Goal: Information Seeking & Learning: Find contact information

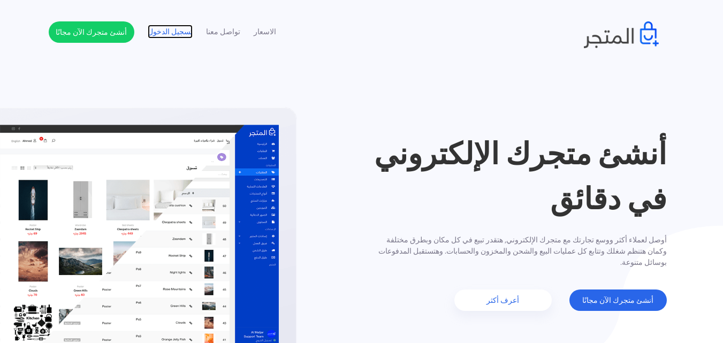
click at [167, 31] on link "تسجيل الدخول" at bounding box center [170, 31] width 45 height 11
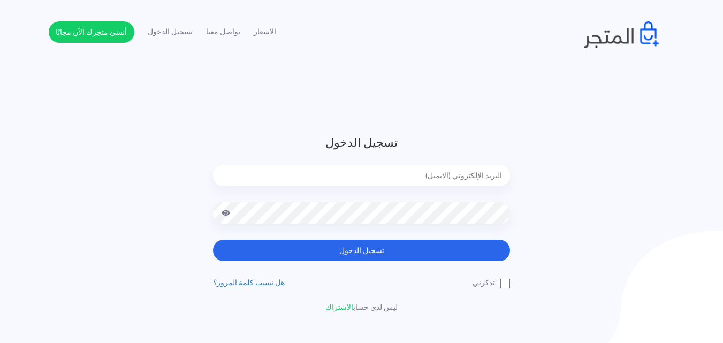
click at [474, 182] on input "email" at bounding box center [361, 175] width 297 height 21
type input "sefsafapr@gmail.com"
click at [221, 213] on span at bounding box center [226, 212] width 10 height 21
click at [213, 240] on button "تسجيل الدخول" at bounding box center [361, 250] width 297 height 21
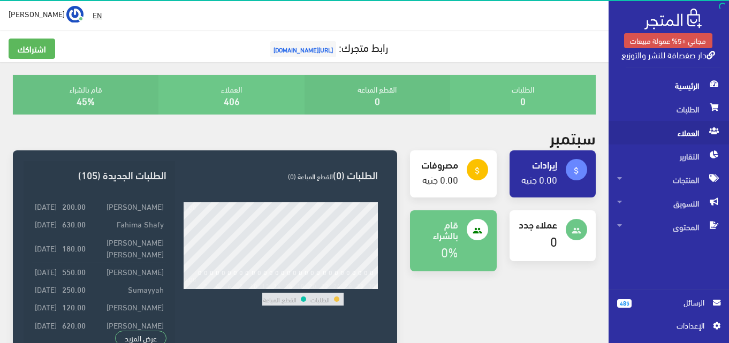
click at [686, 128] on span "العملاء" at bounding box center [668, 133] width 103 height 24
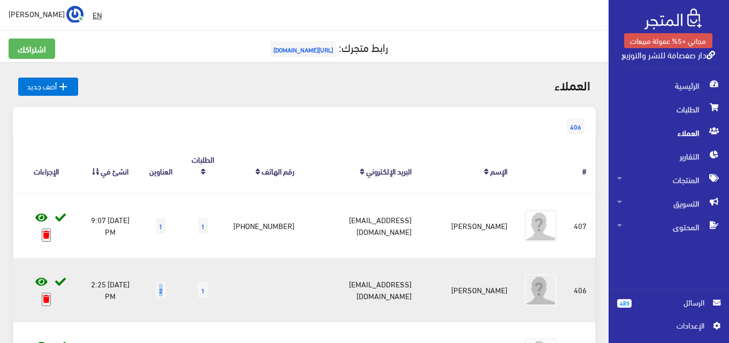
click at [166, 291] on span "2" at bounding box center [161, 290] width 10 height 16
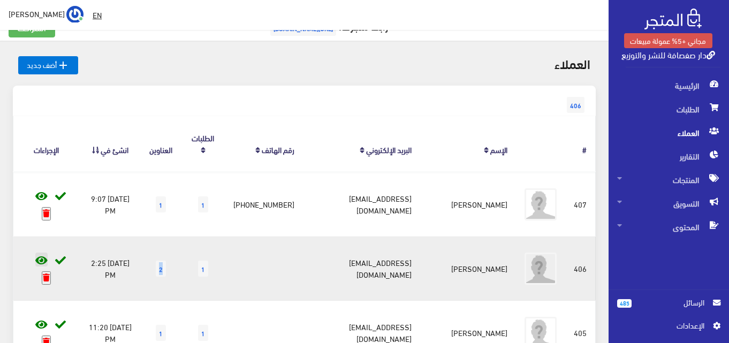
click at [41, 261] on icon at bounding box center [41, 260] width 12 height 11
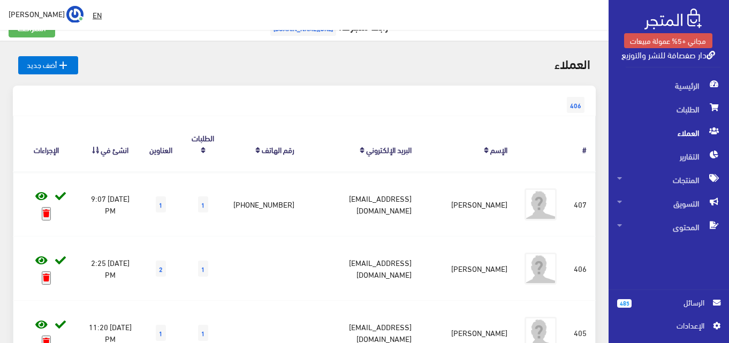
click at [691, 293] on div "485 الرسائل اﻹعدادات" at bounding box center [669, 316] width 120 height 53
click at [692, 298] on span "الرسائل" at bounding box center [672, 303] width 64 height 12
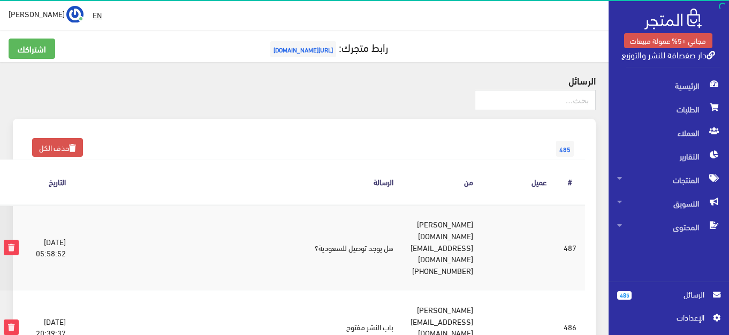
click at [482, 225] on td "[PERSON_NAME] [DOMAIN_NAME][EMAIL_ADDRESS][DOMAIN_NAME] [PHONE_NUMBER]" at bounding box center [442, 248] width 80 height 86
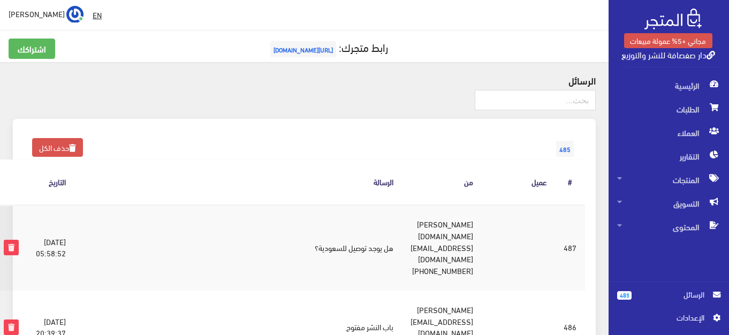
copy td "[PERSON_NAME]"
click at [466, 239] on td "[PERSON_NAME] [DOMAIN_NAME][EMAIL_ADDRESS][DOMAIN_NAME] [PHONE_NUMBER]" at bounding box center [442, 248] width 80 height 86
copy td "[DOMAIN_NAME][EMAIL_ADDRESS][DOMAIN_NAME]"
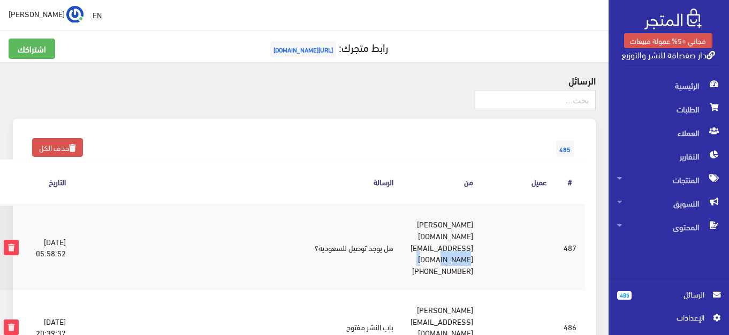
drag, startPoint x: 517, startPoint y: 225, endPoint x: 440, endPoint y: 218, distance: 77.5
click at [440, 218] on td "[PERSON_NAME] [DOMAIN_NAME][EMAIL_ADDRESS][DOMAIN_NAME] [PHONE_NUMBER]" at bounding box center [442, 248] width 80 height 86
copy td "[PERSON_NAME]"
click at [571, 240] on td "487" at bounding box center [570, 248] width 30 height 86
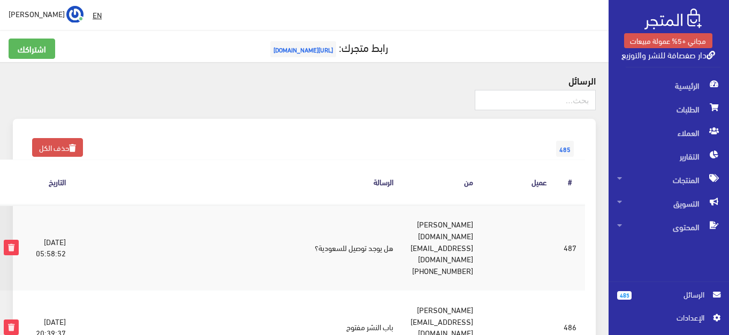
copy td "487"
drag, startPoint x: 469, startPoint y: 223, endPoint x: 513, endPoint y: 222, distance: 44.5
click at [482, 222] on td "[PERSON_NAME] [DOMAIN_NAME][EMAIL_ADDRESS][DOMAIN_NAME] [PHONE_NUMBER]" at bounding box center [442, 248] width 80 height 86
copy td "[PERSON_NAME]"
click at [363, 223] on td "هل يوجد توصيل للسعودية؟" at bounding box center [238, 248] width 328 height 86
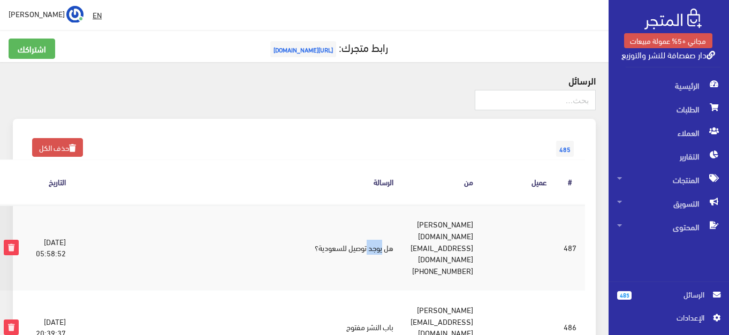
click at [363, 223] on td "هل يوجد توصيل للسعودية؟" at bounding box center [238, 248] width 328 height 86
copy tr "هل يوجد توصيل للسعودية؟"
